Goal: Task Accomplishment & Management: Manage account settings

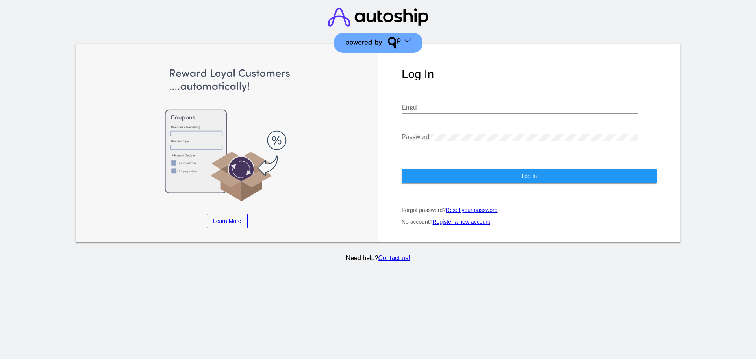
type input "[PERSON_NAME][EMAIL_ADDRESS][DOMAIN_NAME]"
click at [478, 169] on button "Log In" at bounding box center [529, 176] width 255 height 14
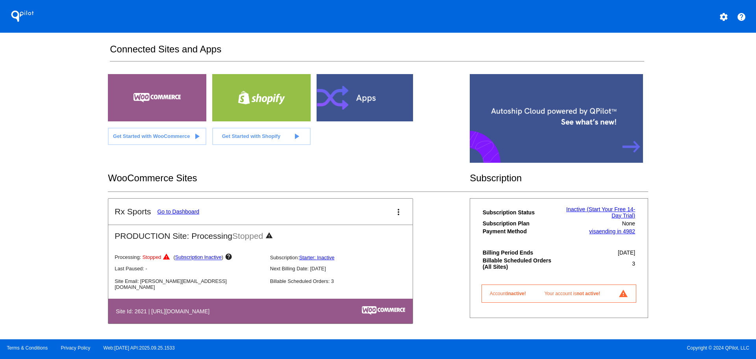
scroll to position [10, 0]
click at [172, 208] on link "Go to Dashboard" at bounding box center [178, 211] width 42 height 6
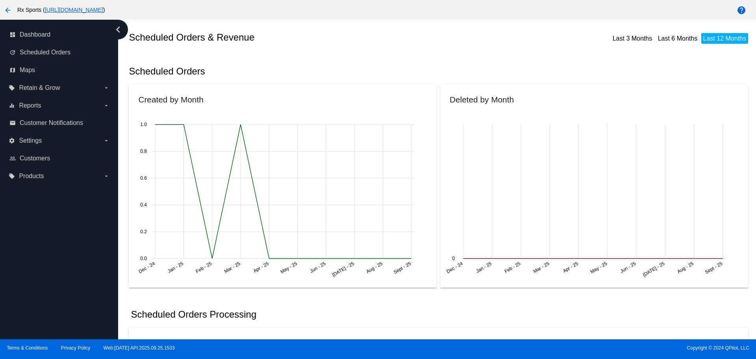
scroll to position [39, 0]
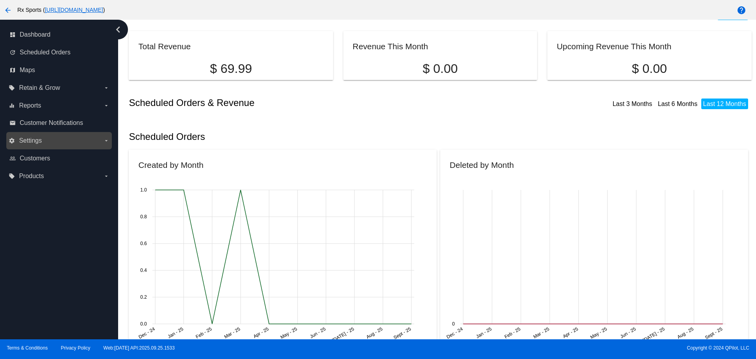
click at [66, 135] on label "settings Settings arrow_drop_down" at bounding box center [59, 140] width 100 height 13
click at [0, 0] on input "settings Settings arrow_drop_down" at bounding box center [0, 0] width 0 height 0
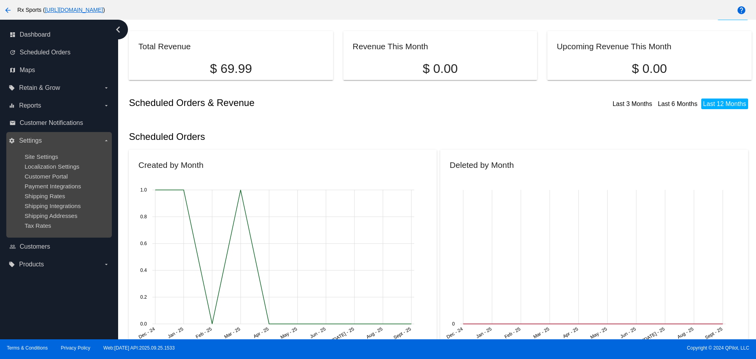
click at [66, 135] on label "settings Settings arrow_drop_down" at bounding box center [59, 140] width 100 height 13
click at [0, 0] on input "settings Settings arrow_drop_down" at bounding box center [0, 0] width 0 height 0
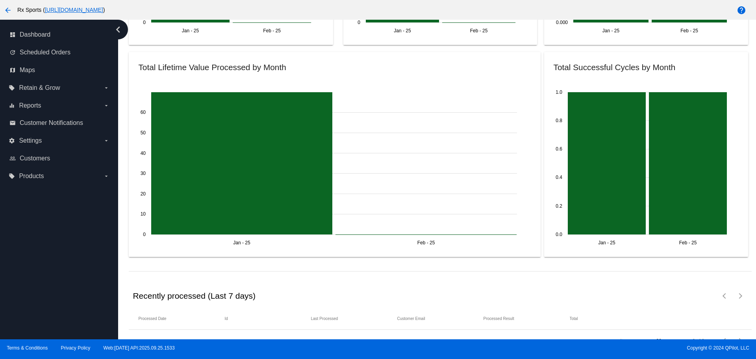
scroll to position [894, 0]
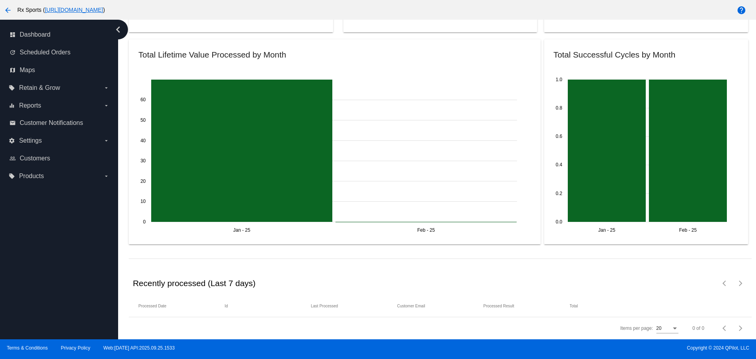
click at [6, 10] on mat-icon "arrow_back" at bounding box center [7, 10] width 9 height 9
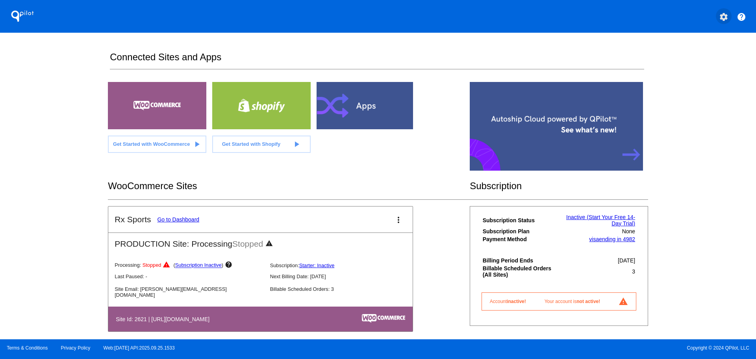
click at [722, 16] on mat-icon "settings" at bounding box center [723, 16] width 9 height 9
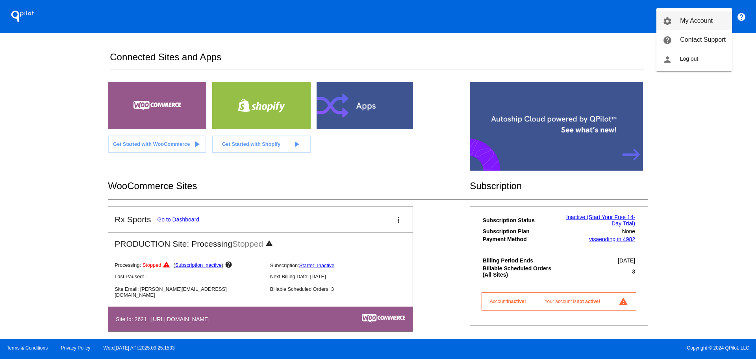
click at [705, 23] on span "My Account" at bounding box center [696, 20] width 33 height 7
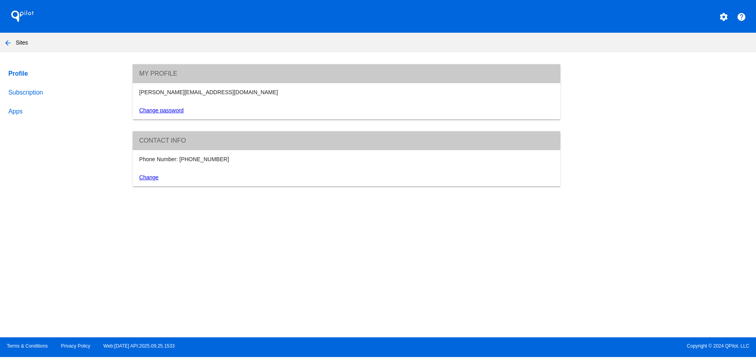
click at [35, 95] on link "Subscription" at bounding box center [63, 92] width 113 height 19
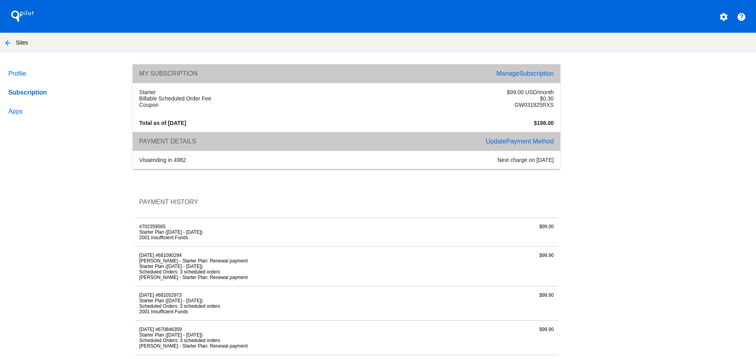
click at [524, 142] on span "Payment Method" at bounding box center [530, 141] width 48 height 7
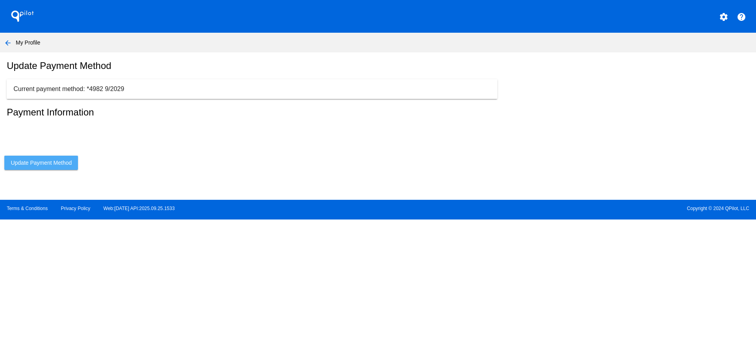
click at [63, 166] on span "Update Payment Method" at bounding box center [41, 162] width 61 height 6
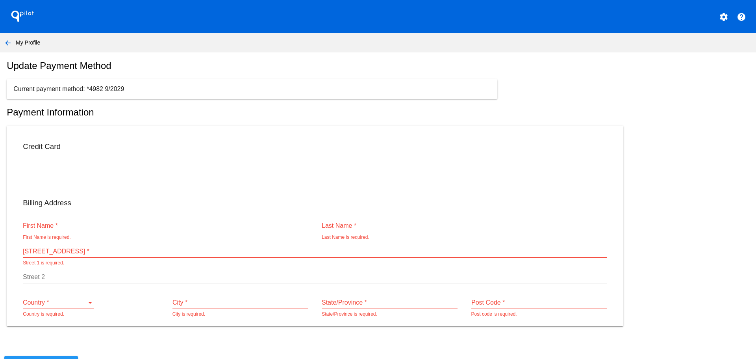
click at [108, 93] on p "Current payment method: *4982 9/2029" at bounding box center [251, 88] width 477 height 7
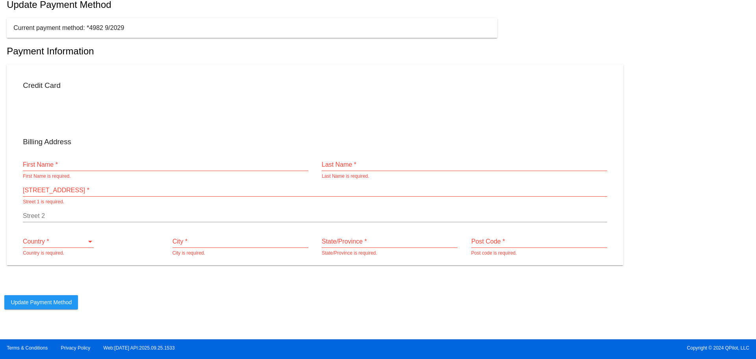
scroll to position [68, 0]
click at [156, 166] on input "First Name *" at bounding box center [165, 164] width 285 height 7
click at [194, 167] on input "First Name *" at bounding box center [165, 164] width 285 height 7
click at [196, 171] on div "First Name * First Name is required." at bounding box center [165, 166] width 285 height 26
click at [202, 163] on input "First Name *" at bounding box center [165, 164] width 285 height 7
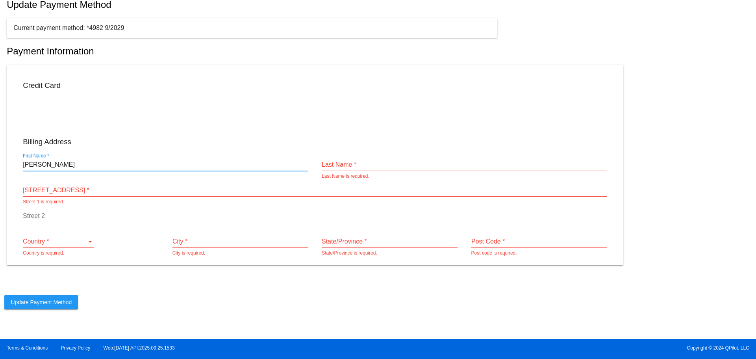
type input "[PERSON_NAME]"
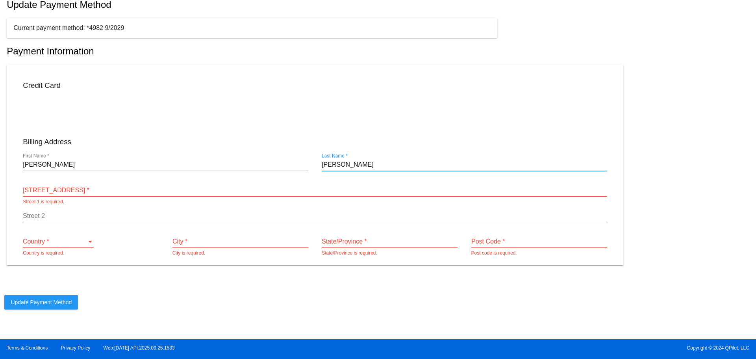
type input "[PERSON_NAME]"
paste input "[STREET_ADDRESS]"
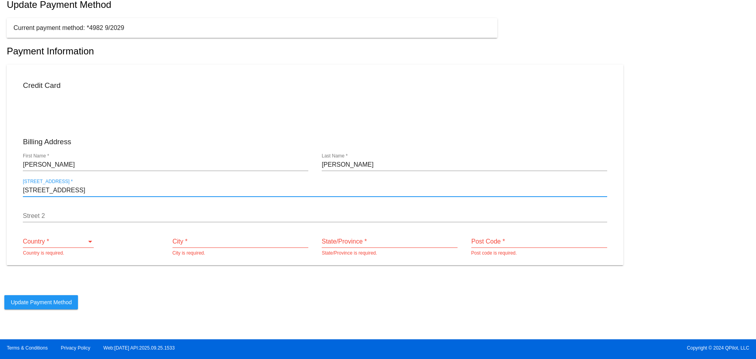
type input "[STREET_ADDRESS]"
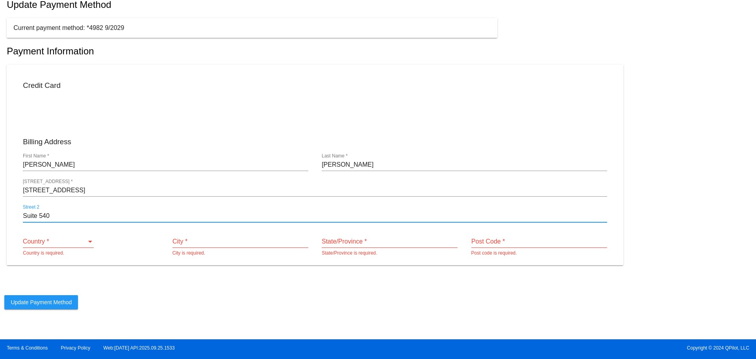
type input "Suite 540"
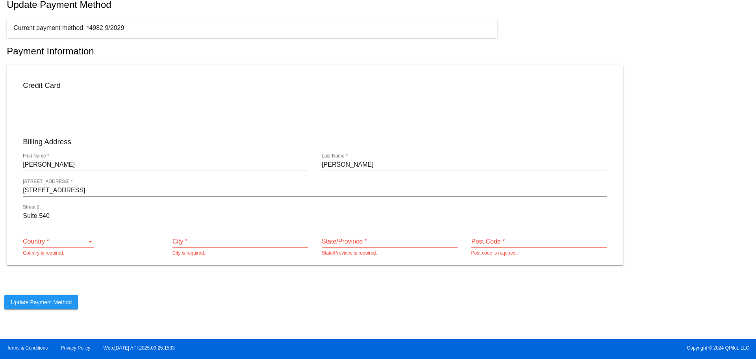
click at [84, 243] on div "Country *" at bounding box center [55, 241] width 64 height 7
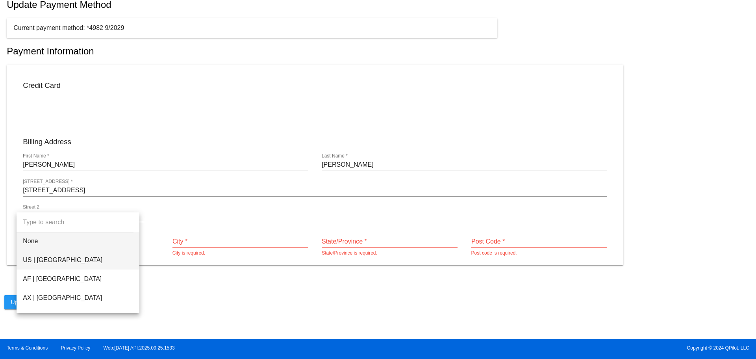
click at [55, 259] on span "US | [GEOGRAPHIC_DATA]" at bounding box center [78, 259] width 110 height 19
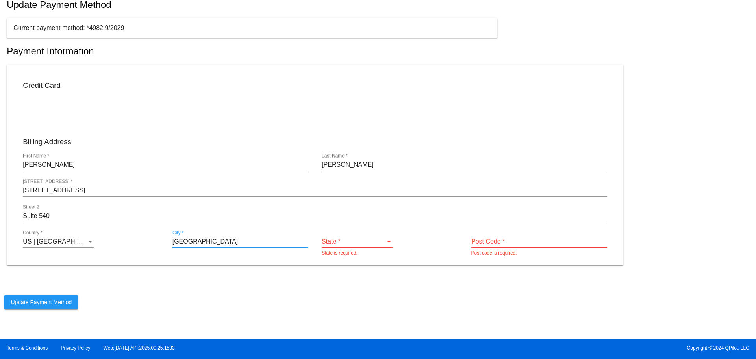
type input "[GEOGRAPHIC_DATA]"
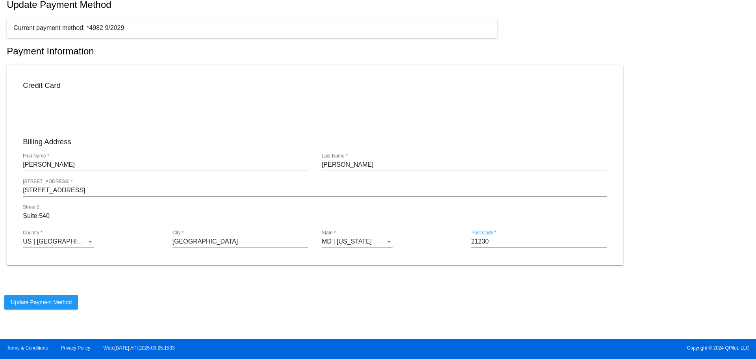
type input "21230"
click at [66, 302] on span "Update Payment Method" at bounding box center [41, 302] width 61 height 6
click at [40, 302] on span "Update Payment Method" at bounding box center [41, 302] width 61 height 6
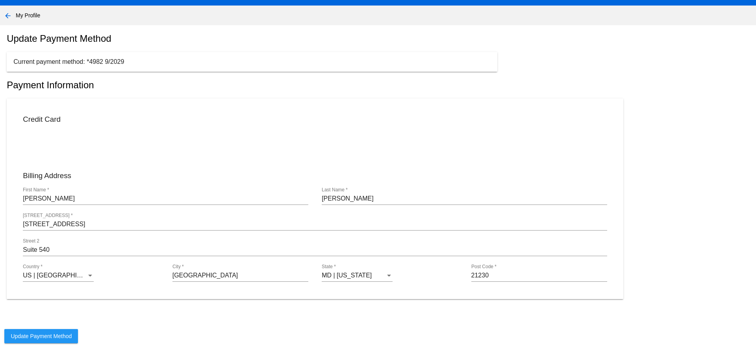
scroll to position [0, 0]
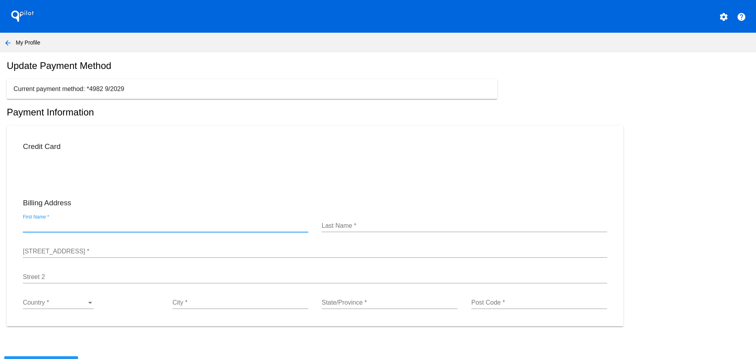
click at [120, 229] on input "First Name *" at bounding box center [165, 225] width 285 height 7
type input "[PERSON_NAME]"
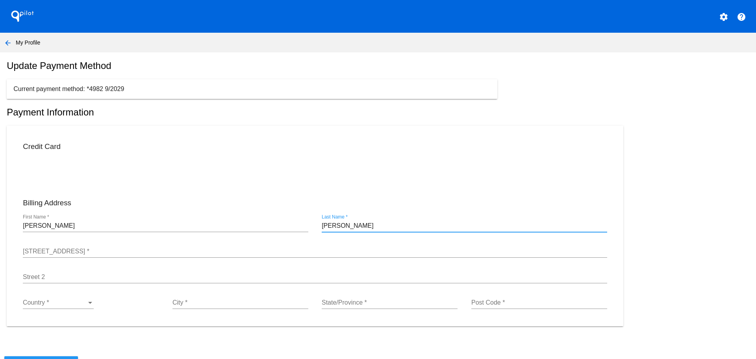
type input "[PERSON_NAME]"
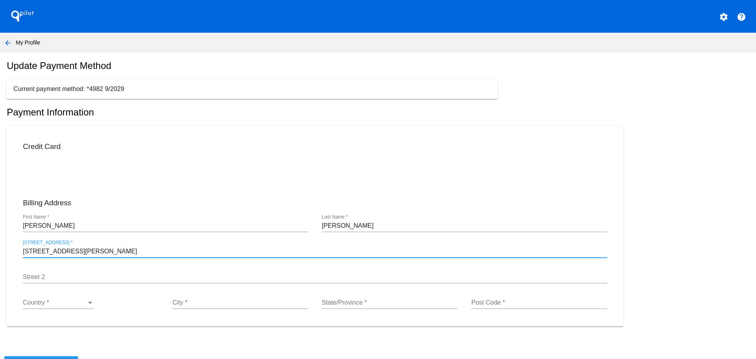
type input "[STREET_ADDRESS][PERSON_NAME]"
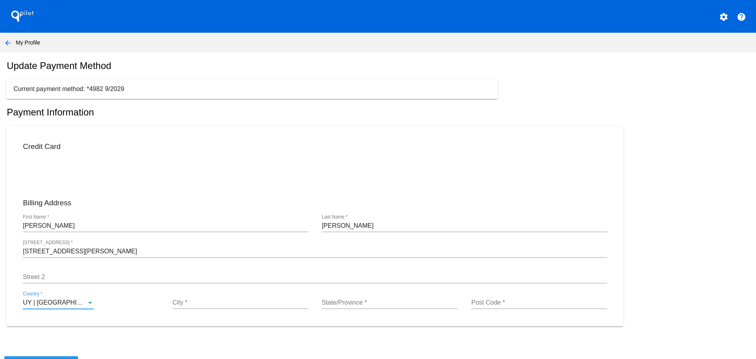
click at [85, 306] on div "UY | [GEOGRAPHIC_DATA]" at bounding box center [55, 302] width 64 height 7
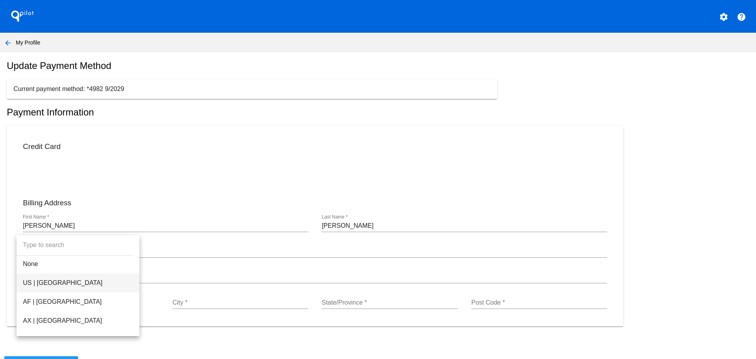
click at [79, 281] on span "US | [GEOGRAPHIC_DATA]" at bounding box center [78, 282] width 110 height 19
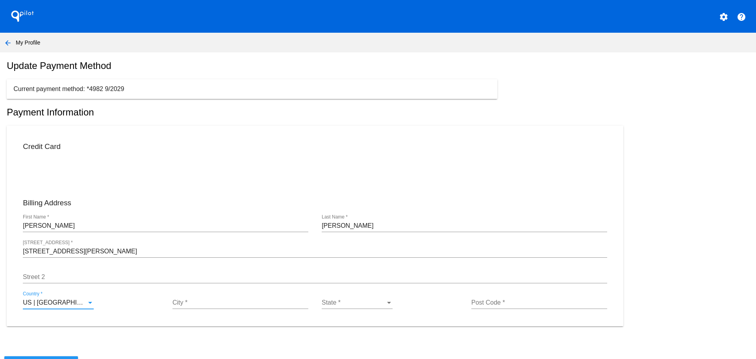
click at [195, 306] on input "City *" at bounding box center [240, 302] width 136 height 7
type input "[GEOGRAPHIC_DATA]"
click at [339, 305] on span "NE | [US_STATE]" at bounding box center [346, 302] width 49 height 7
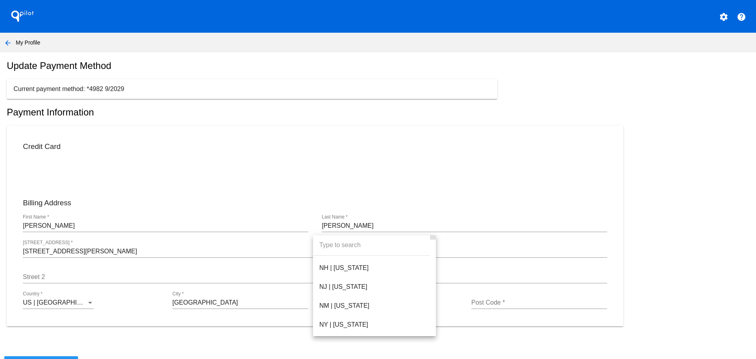
scroll to position [735, 0]
click at [344, 307] on span "NC | [US_STATE]" at bounding box center [374, 303] width 110 height 19
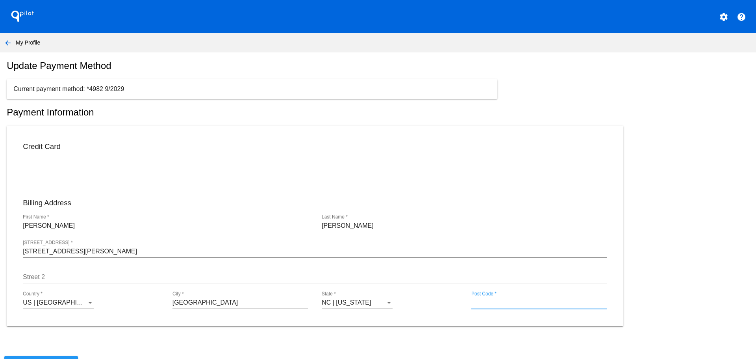
click at [483, 306] on input "Post Code *" at bounding box center [539, 302] width 136 height 7
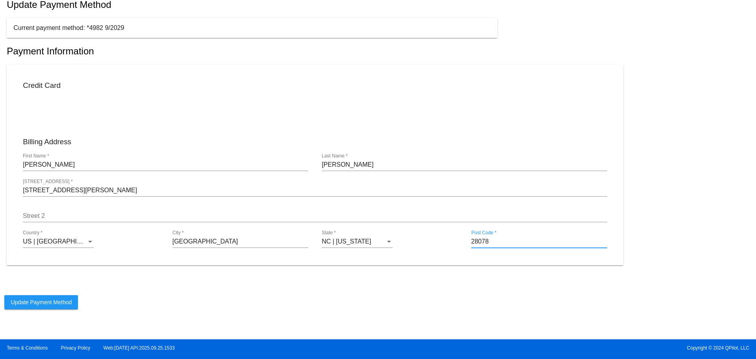
type input "28078"
click at [44, 301] on span "Update Payment Method" at bounding box center [41, 302] width 61 height 6
